Goal: Transaction & Acquisition: Subscribe to service/newsletter

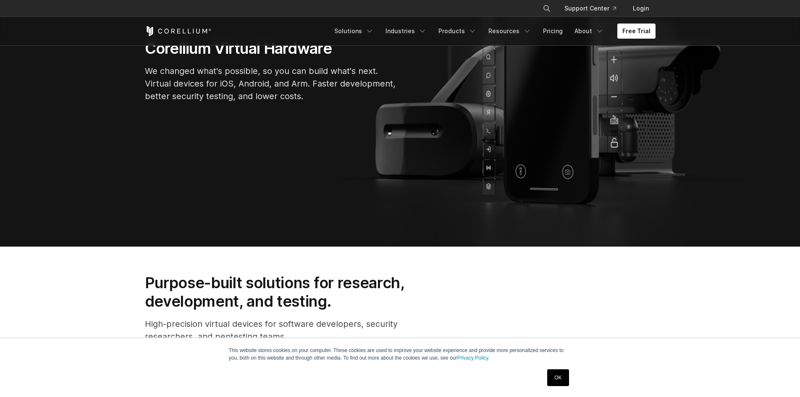
click at [557, 372] on link "OK" at bounding box center [557, 377] width 21 height 17
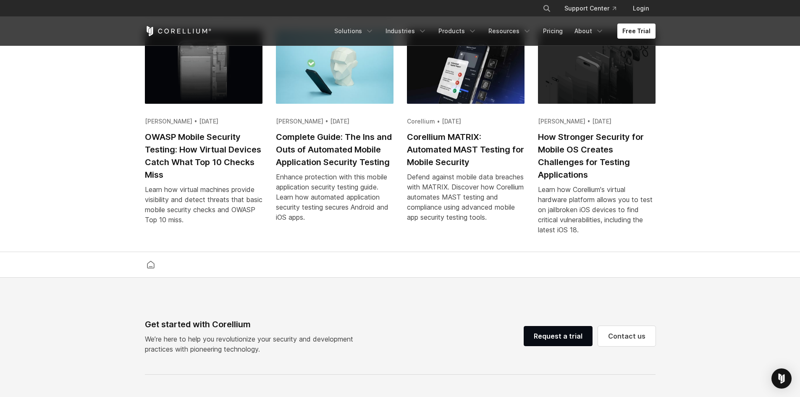
scroll to position [1972, 0]
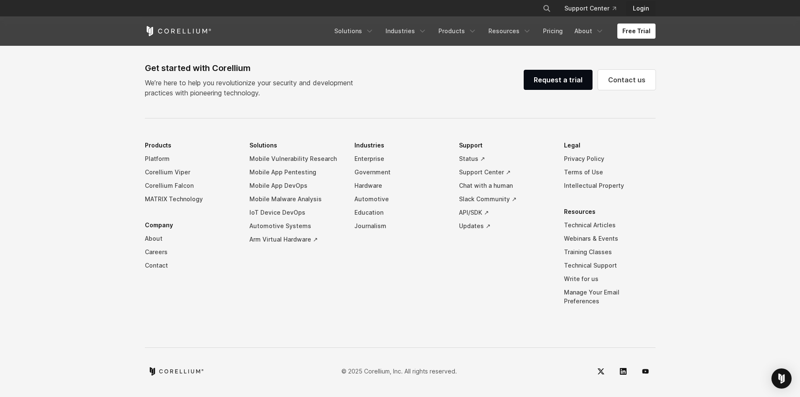
click at [646, 3] on link "Login" at bounding box center [640, 8] width 29 height 15
click at [647, 12] on link "Login" at bounding box center [640, 8] width 29 height 15
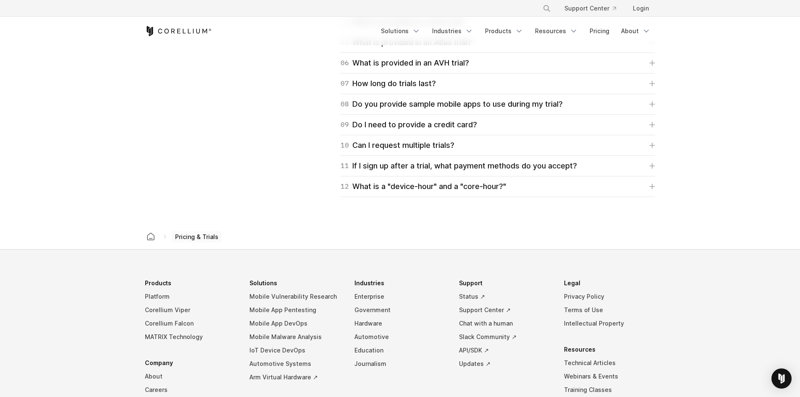
scroll to position [1446, 0]
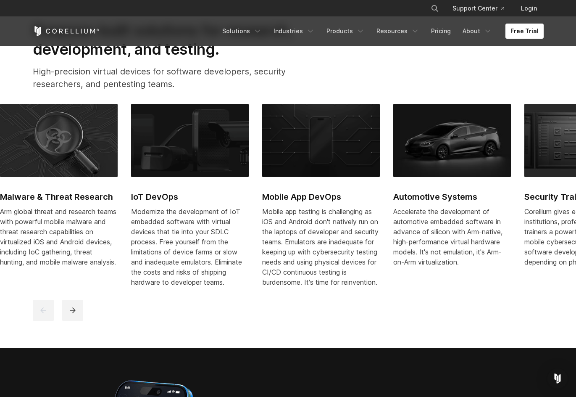
drag, startPoint x: 547, startPoint y: 178, endPoint x: 123, endPoint y: 179, distance: 423.9
click at [124, 180] on div "Mobile App Pentesting Provide security and testing teams with one place for unp…" at bounding box center [196, 202] width 917 height 196
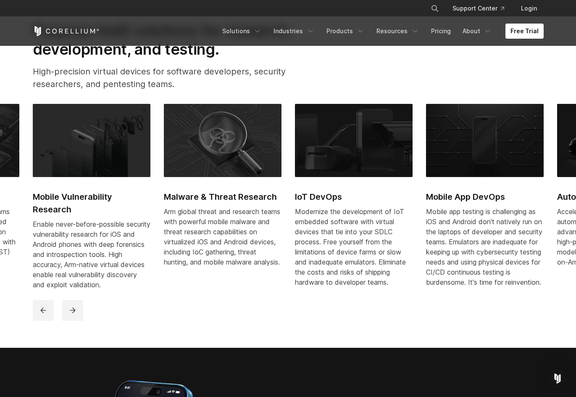
drag, startPoint x: 446, startPoint y: 215, endPoint x: 297, endPoint y: 214, distance: 148.7
click at [297, 214] on div "Mobile App Pentesting Provide security and testing teams with one place for unp…" at bounding box center [360, 202] width 917 height 196
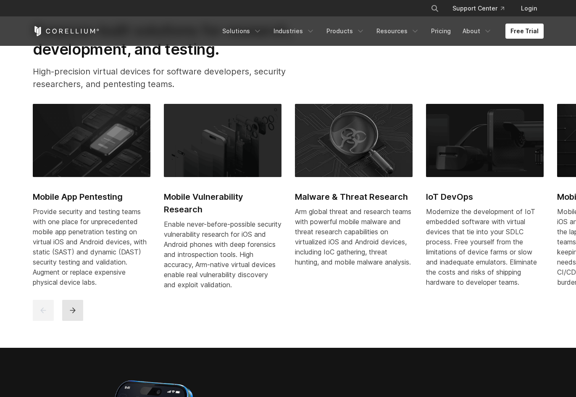
click at [68, 321] on button "next" at bounding box center [72, 310] width 21 height 21
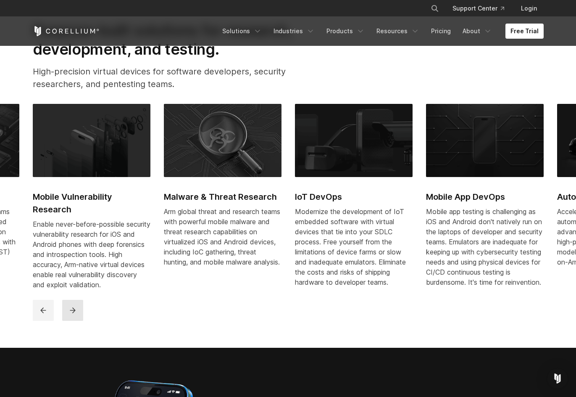
click at [68, 314] on icon "next" at bounding box center [72, 310] width 8 height 8
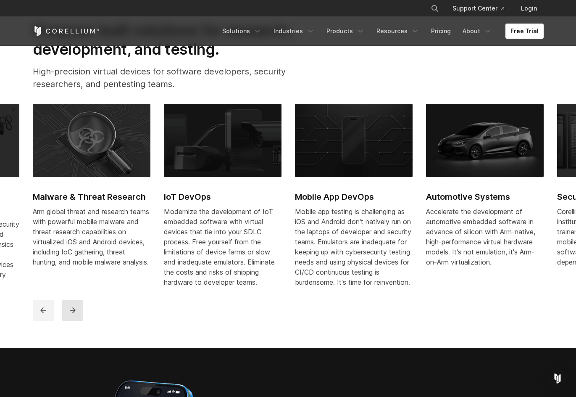
click at [68, 314] on icon "next" at bounding box center [72, 310] width 8 height 8
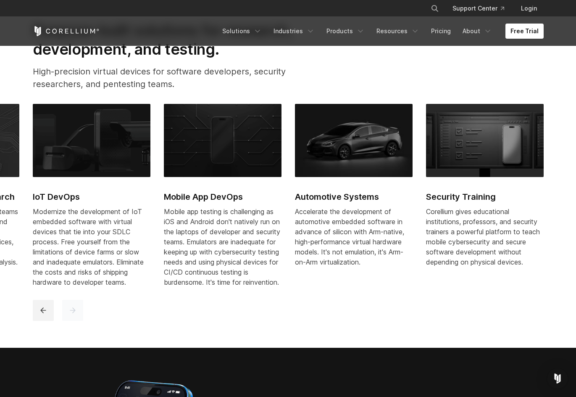
click at [68, 314] on icon "next" at bounding box center [72, 310] width 8 height 8
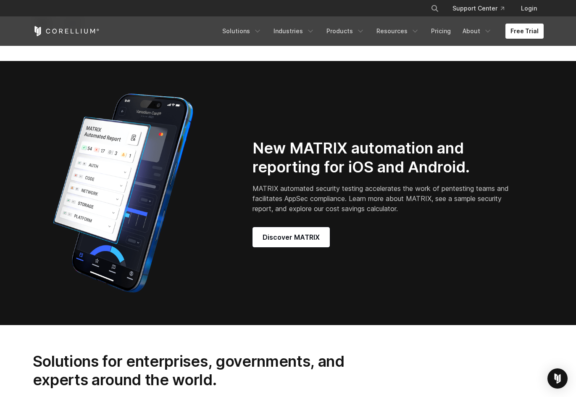
scroll to position [756, 0]
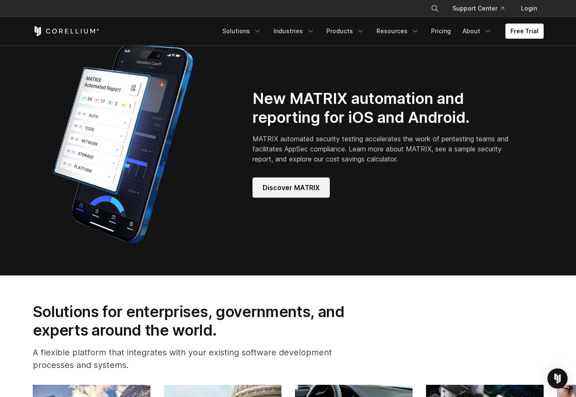
click at [286, 187] on link "Discover MATRIX" at bounding box center [290, 187] width 77 height 20
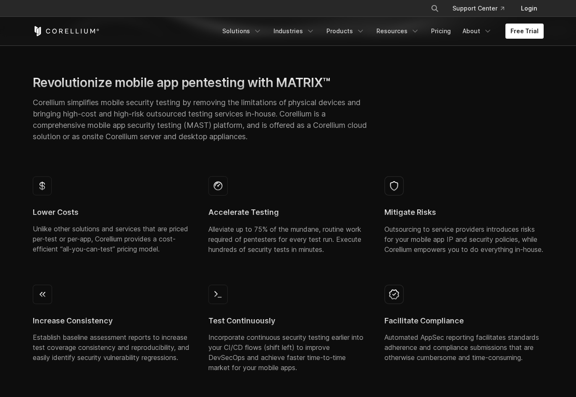
click at [526, 5] on link "Login" at bounding box center [528, 8] width 29 height 15
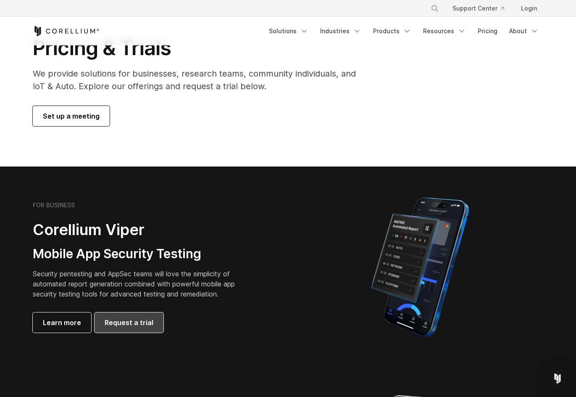
scroll to position [42, 0]
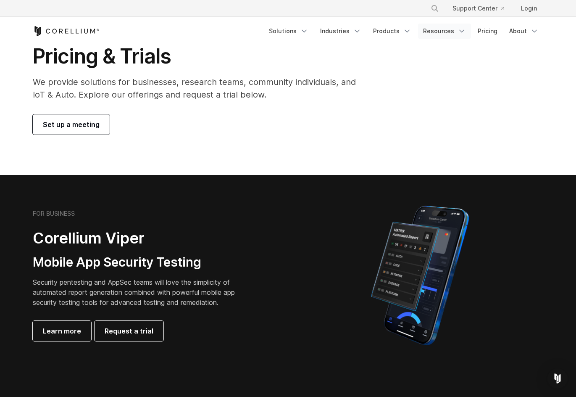
click at [460, 26] on link "Resources" at bounding box center [444, 31] width 53 height 15
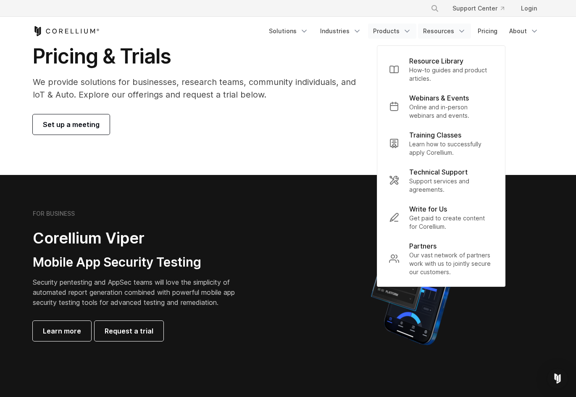
click at [393, 32] on link "Products" at bounding box center [392, 31] width 48 height 15
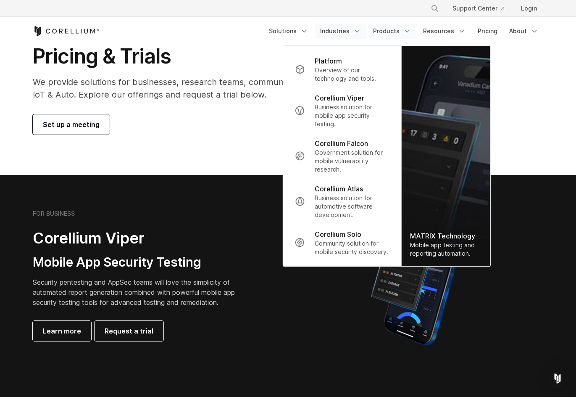
click at [325, 36] on link "Industries" at bounding box center [340, 31] width 51 height 15
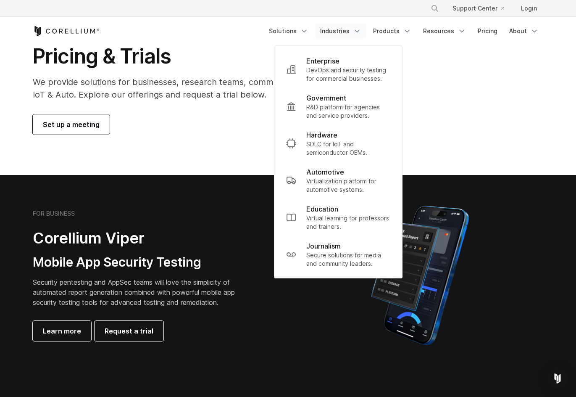
click at [301, 39] on div "Free Trial Solutions" at bounding box center [288, 31] width 511 height 29
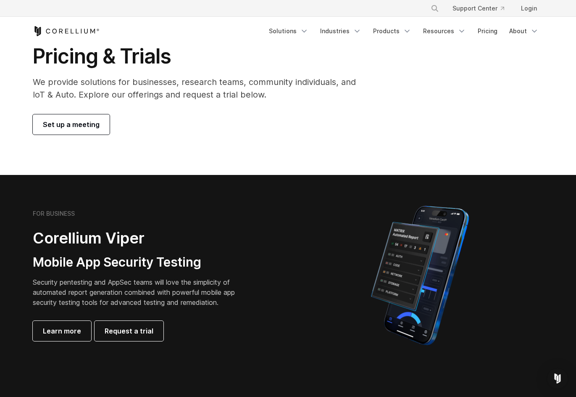
click at [343, 42] on div "Free Trial Solutions" at bounding box center [288, 31] width 511 height 29
click at [304, 32] on link "Solutions" at bounding box center [289, 31] width 50 height 15
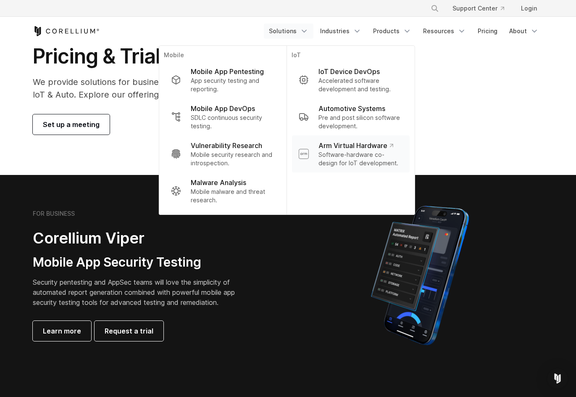
click at [375, 157] on p "Software-hardware co-design for IoT development." at bounding box center [360, 158] width 84 height 17
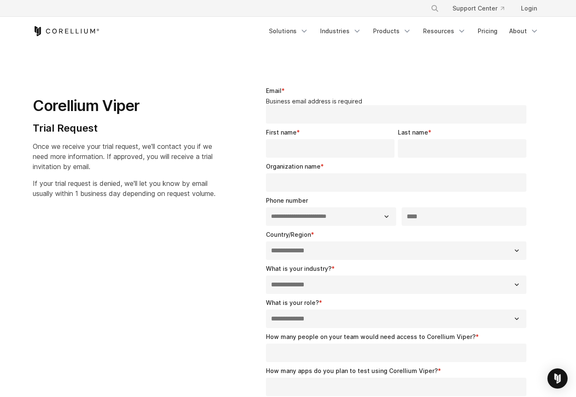
select select "**"
